Goal: Information Seeking & Learning: Check status

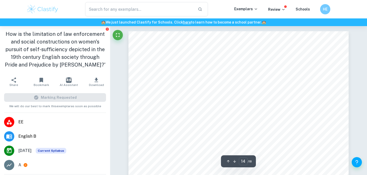
scroll to position [4282, 0]
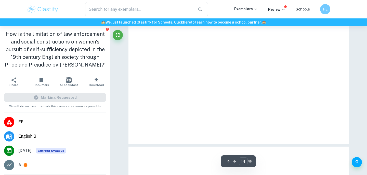
click at [286, 7] on span at bounding box center [285, 6] width 3 height 3
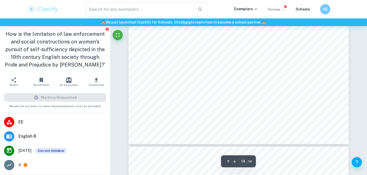
click at [282, 12] on p "Review" at bounding box center [276, 10] width 17 height 6
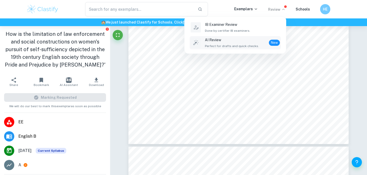
click at [249, 45] on span "Perfect for drafts and quick checks." at bounding box center [232, 46] width 54 height 5
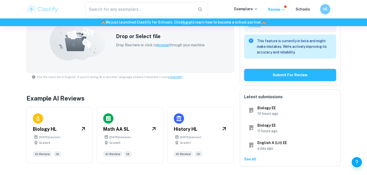
scroll to position [183, 0]
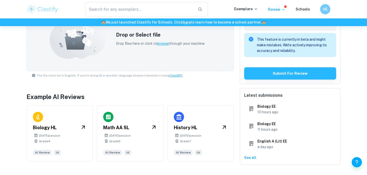
click at [256, 156] on p "See all" at bounding box center [290, 157] width 92 height 6
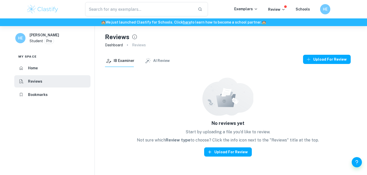
click at [154, 59] on button "AI Review" at bounding box center [157, 61] width 25 height 12
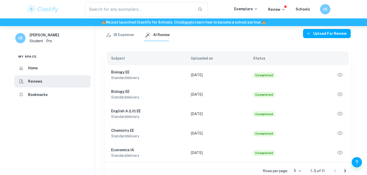
scroll to position [30, 0]
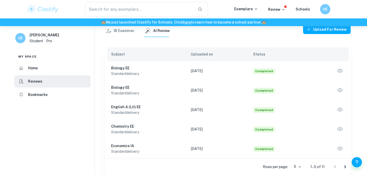
click at [165, 88] on h6 "Biology EE" at bounding box center [147, 87] width 72 height 6
click at [128, 87] on h6 "Biology EE" at bounding box center [147, 87] width 72 height 6
click at [120, 87] on h6 "Biology EE" at bounding box center [147, 87] width 72 height 6
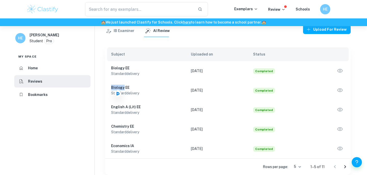
click at [336, 90] on button "button" at bounding box center [340, 89] width 9 height 9
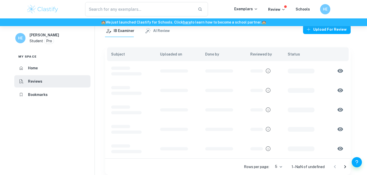
scroll to position [26, 0]
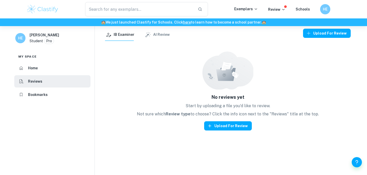
click at [162, 33] on button "AI Review" at bounding box center [157, 35] width 25 height 12
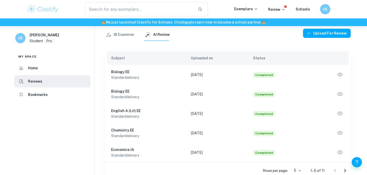
scroll to position [30, 0]
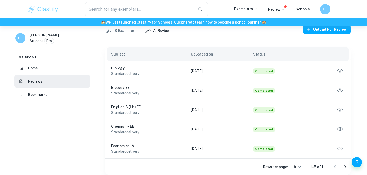
click at [344, 166] on icon "Go to next page" at bounding box center [345, 166] width 6 height 6
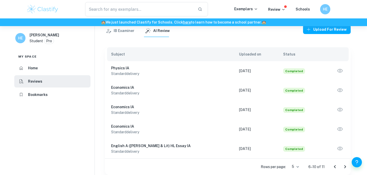
click at [343, 70] on icon "button" at bounding box center [340, 70] width 7 height 7
